Goal: Book appointment/travel/reservation

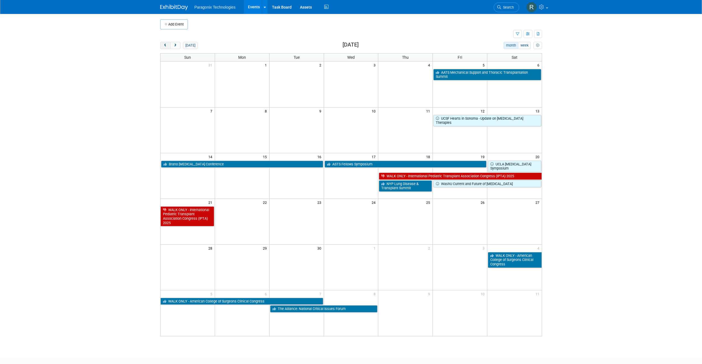
drag, startPoint x: 164, startPoint y: 49, endPoint x: 164, endPoint y: 46, distance: 3.6
click at [164, 47] on div "[DATE] month week [DATE]" at bounding box center [351, 45] width 382 height 7
click at [164, 46] on span "prev" at bounding box center [165, 46] width 4 height 4
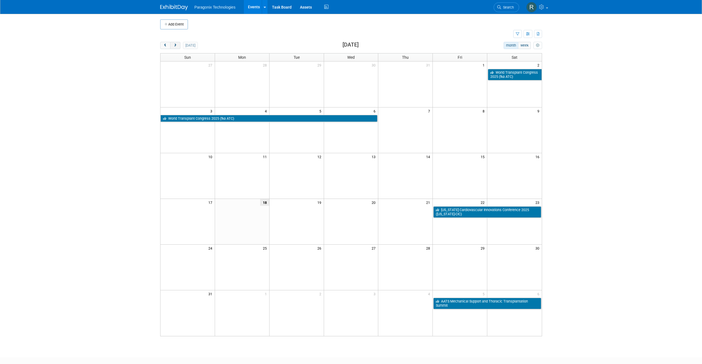
click at [175, 46] on span "next" at bounding box center [175, 46] width 4 height 4
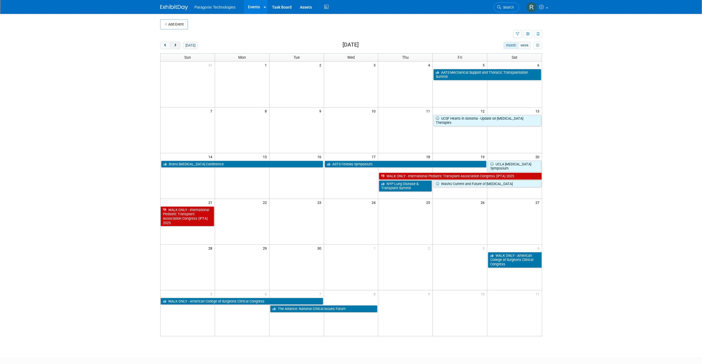
click at [176, 43] on button "next" at bounding box center [175, 45] width 10 height 7
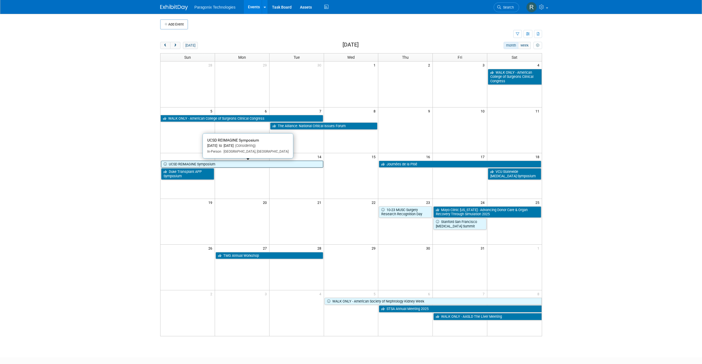
click at [217, 164] on link "UCSD REIMAGINE Symposium" at bounding box center [242, 164] width 162 height 7
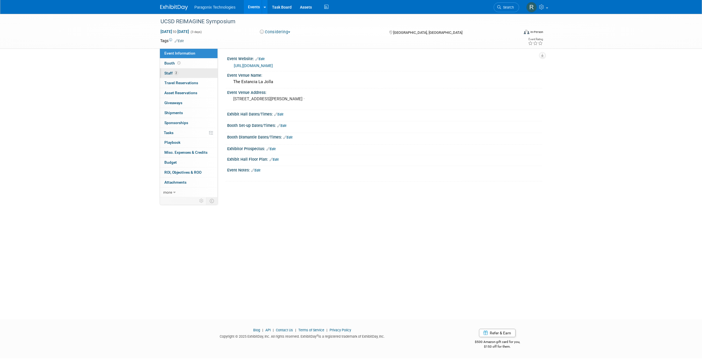
click at [188, 73] on link "2 Staff 2" at bounding box center [189, 73] width 58 height 10
